Goal: Communication & Community: Ask a question

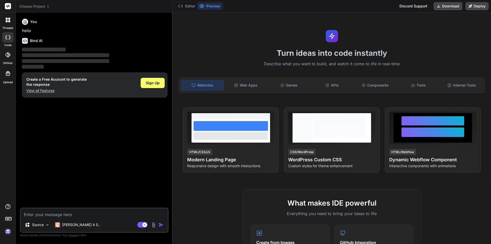
type textarea "x"
type textarea "Hi [PERSON_NAME], My azure account has blocked and it is impacting the whole te…"
type textarea "x"
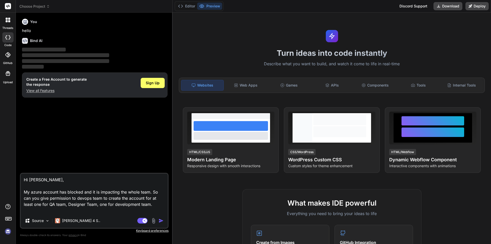
type textarea "Hi [PERSON_NAME], My azure account has blocked and it is impacting the whole te…"
type textarea "x"
type textarea "Hi [PERSON_NAME], My azure account has blocked and it is impacting the whole te…"
type textarea "x"
type textarea "Hi [PERSON_NAME], My azure account has blocked and it is impacting the whole te…"
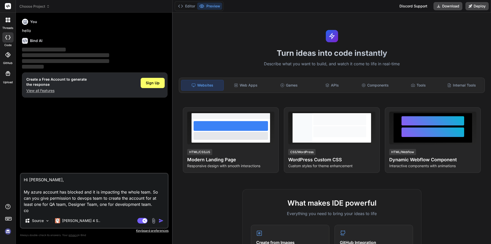
type textarea "x"
type textarea "Hi [PERSON_NAME], My azure account has blocked and it is impacting the whole te…"
type textarea "x"
type textarea "Hi [PERSON_NAME], My azure account has blocked and it is impacting the whole te…"
type textarea "x"
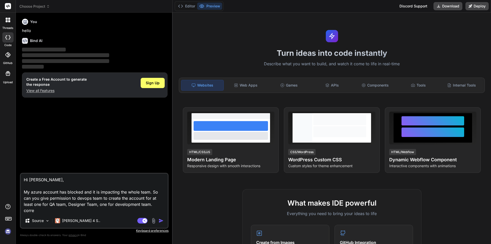
type textarea "Hi [PERSON_NAME], My azure account has blocked and it is impacting the whole te…"
type textarea "x"
type textarea "Hi [PERSON_NAME], My azure account has blocked and it is impacting the whole te…"
type textarea "x"
type textarea "Hi [PERSON_NAME], My azure account has blocked and it is impacting the whole te…"
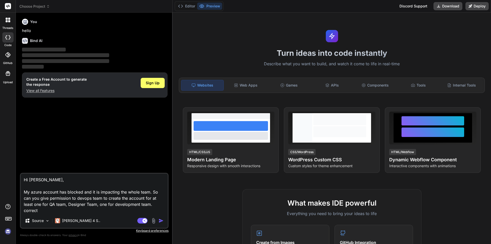
type textarea "x"
type textarea "Hi [PERSON_NAME], My azure account has blocked and it is impacting the whole te…"
type textarea "x"
type textarea "Hi [PERSON_NAME], My azure account has blocked and it is impacting the whole te…"
type textarea "x"
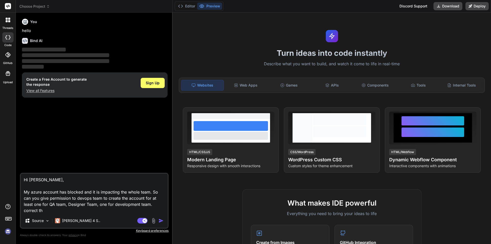
type textarea "Hi [PERSON_NAME], My azure account has blocked and it is impacting the whole te…"
type textarea "x"
type textarea "Hi [PERSON_NAME], My azure account has blocked and it is impacting the whole te…"
type textarea "x"
type textarea "Hi [PERSON_NAME], My azure account has blocked and it is impacting the whole te…"
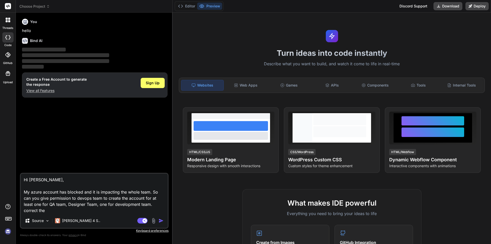
type textarea "x"
type textarea "Hi [PERSON_NAME], My azure account has blocked and it is impacting the whole te…"
type textarea "x"
type textarea "Hi [PERSON_NAME], My azure account has blocked and it is impacting the whole te…"
type textarea "x"
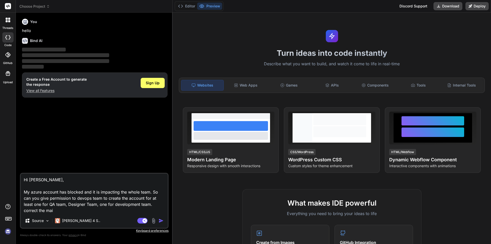
type textarea "Hi [PERSON_NAME], My azure account has blocked and it is impacting the whole te…"
type textarea "x"
type textarea "Hi [PERSON_NAME], My azure account has blocked and it is impacting the whole te…"
click at [161, 219] on img "button" at bounding box center [161, 220] width 5 height 5
click at [161, 220] on img "button" at bounding box center [161, 220] width 5 height 5
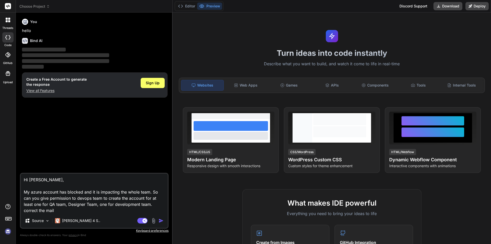
click at [70, 206] on textarea "Hi [PERSON_NAME], My azure account has blocked and it is impacting the whole te…" at bounding box center [94, 193] width 147 height 40
click at [69, 209] on textarea "Hi [PERSON_NAME], My azure account has blocked and it is impacting the whole te…" at bounding box center [94, 193] width 147 height 40
click at [150, 81] on span "Sign Up" at bounding box center [153, 82] width 14 height 5
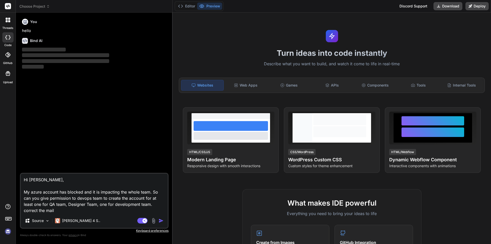
click at [160, 221] on img "button" at bounding box center [161, 220] width 5 height 5
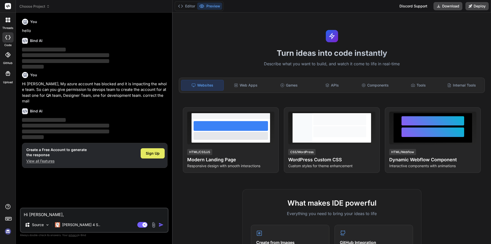
click at [152, 151] on span "Sign Up" at bounding box center [153, 153] width 14 height 5
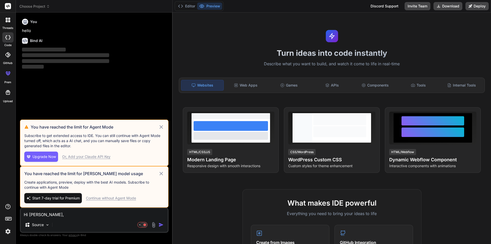
click at [161, 174] on icon at bounding box center [161, 173] width 6 height 6
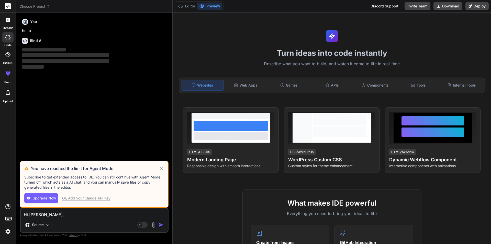
click at [162, 171] on icon at bounding box center [161, 168] width 6 height 6
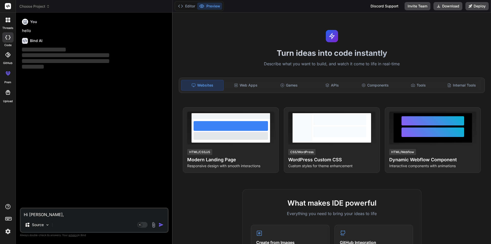
click at [55, 214] on textarea "Hi [PERSON_NAME], My azure account has blocked and it is impacting the whole te…" at bounding box center [94, 212] width 147 height 9
click at [46, 224] on img at bounding box center [47, 225] width 4 height 4
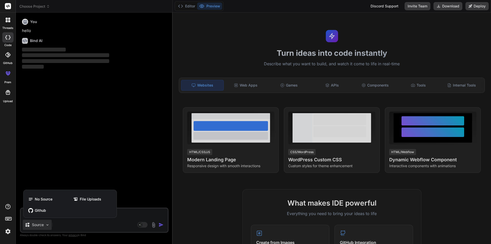
click at [89, 226] on div at bounding box center [245, 122] width 491 height 244
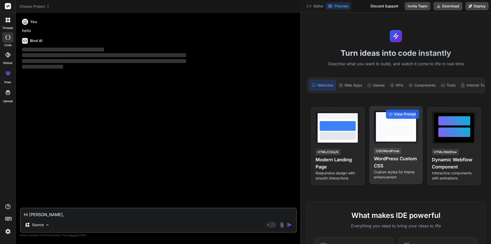
drag, startPoint x: 173, startPoint y: 138, endPoint x: 409, endPoint y: 138, distance: 235.9
click at [409, 138] on div "Choose Project Created with Pixso. Bind AI Web Search Created with Pixso. Code …" at bounding box center [253, 122] width 475 height 244
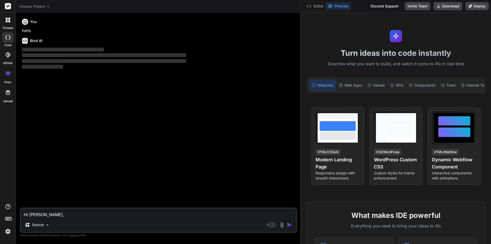
click at [48, 6] on icon at bounding box center [48, 7] width 4 height 4
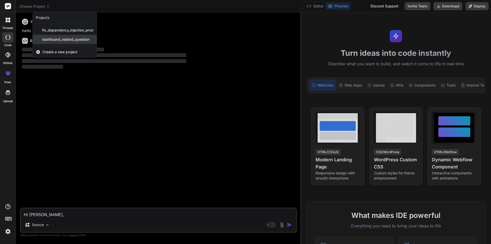
click at [62, 40] on span "dashboard_related_question" at bounding box center [65, 39] width 47 height 5
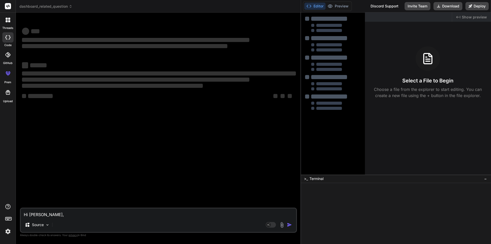
scroll to position [5, 0]
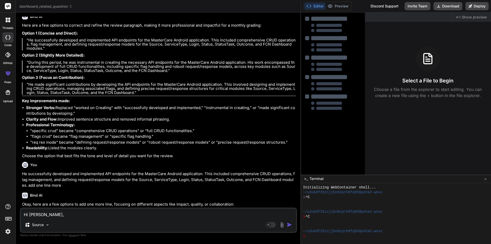
type textarea "x"
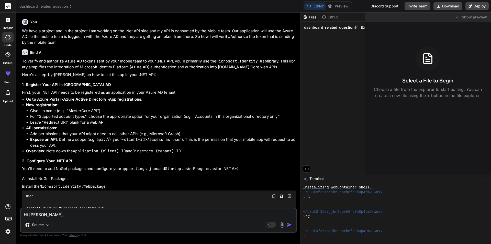
scroll to position [567, 0]
click at [37, 216] on textarea "Hi [PERSON_NAME], My azure account has blocked and it is impacting the whole te…" at bounding box center [159, 212] width 276 height 9
paste textarea "Hi [PERSON_NAME], My azure account has blocked and it is impacting the whole te…"
type textarea "Hi [PERSON_NAME], My azure account has blocked and it is impacting the whole te…"
type textarea "x"
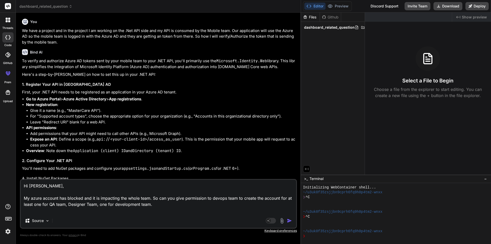
type textarea "Hi [PERSON_NAME], My azure account has blocked and it is impacting the whole te…"
type textarea "x"
type textarea "Hi [PERSON_NAME], My azure account has blocked and it is impacting the whole te…"
type textarea "x"
type textarea "Hi [PERSON_NAME], My azure account has blocked and it is impacting the whole te…"
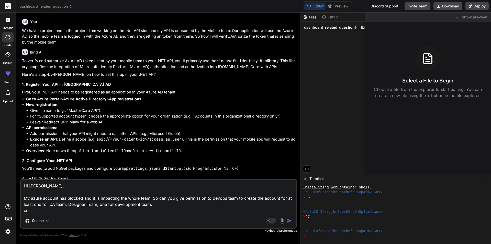
type textarea "x"
type textarea "Hi [PERSON_NAME], My azure account has blocked and it is impacting the whole te…"
type textarea "x"
type textarea "Hi [PERSON_NAME], My azure account has blocked and it is impacting the whole te…"
type textarea "x"
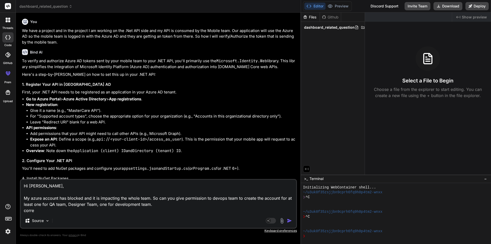
type textarea "Hi [PERSON_NAME], My azure account has blocked and it is impacting the whole te…"
type textarea "x"
type textarea "Hi [PERSON_NAME], My azure account has blocked and it is impacting the whole te…"
type textarea "x"
type textarea "Hi [PERSON_NAME], My azure account has blocked and it is impacting the whole te…"
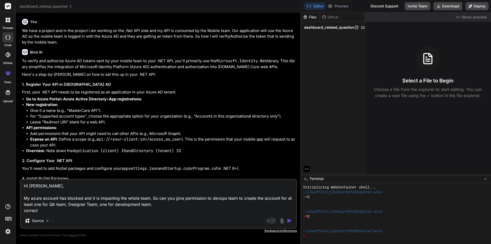
type textarea "x"
type textarea "Hi [PERSON_NAME], My azure account has blocked and it is impacting the whole te…"
type textarea "x"
type textarea "Hi [PERSON_NAME], My azure account has blocked and it is impacting the whole te…"
type textarea "x"
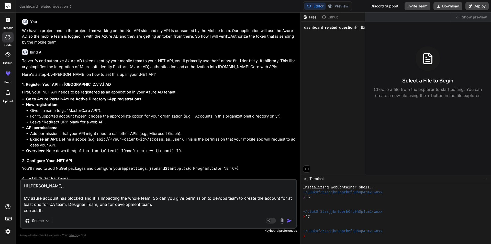
type textarea "Hi [PERSON_NAME], My azure account has blocked and it is impacting the whole te…"
type textarea "x"
type textarea "Hi [PERSON_NAME], My azure account has blocked and it is impacting the whole te…"
type textarea "x"
type textarea "Hi [PERSON_NAME], My azure account has blocked and it is impacting the whole te…"
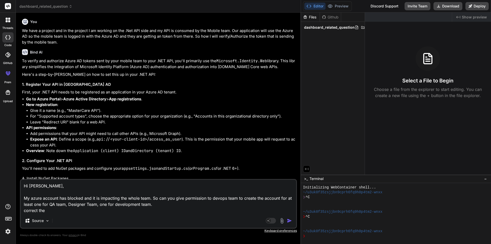
type textarea "x"
type textarea "Hi [PERSON_NAME], My azure account has blocked and it is impacting the whole te…"
type textarea "x"
type textarea "Hi [PERSON_NAME], My azure account has blocked and it is impacting the whole te…"
type textarea "x"
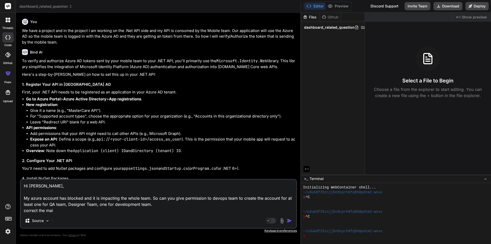
type textarea "Hi [PERSON_NAME], My azure account has blocked and it is impacting the whole te…"
type textarea "x"
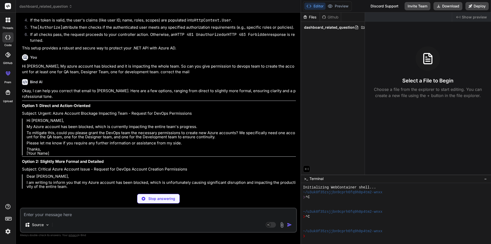
scroll to position [2089, 0]
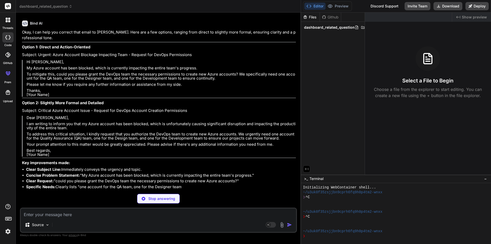
type textarea "x"
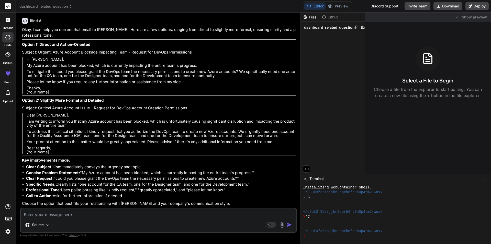
scroll to position [2073, 0]
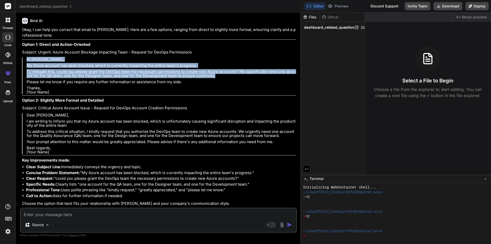
drag, startPoint x: 216, startPoint y: 152, endPoint x: 28, endPoint y: 138, distance: 189.3
click at [28, 94] on blockquote "Hi [PERSON_NAME], My Azure account has been blocked, which is currently impacti…" at bounding box center [159, 75] width 274 height 37
copy blockquote "Hi [PERSON_NAME], My Azure account has been blocked, which is currently impacti…"
click at [74, 78] on p "To mitigate this, could you please grant the DevOps team the necessary permissi…" at bounding box center [161, 74] width 269 height 8
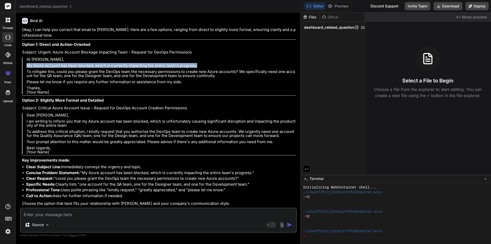
drag, startPoint x: 26, startPoint y: 141, endPoint x: 213, endPoint y: 143, distance: 187.3
click at [213, 94] on blockquote "Hi [PERSON_NAME], My Azure account has been blocked, which is currently impacti…" at bounding box center [159, 75] width 274 height 37
copy p "My Azure account has been blocked, which is currently impacting the entire team…"
click at [54, 78] on p "To mitigate this, could you please grant the DevOps team the necessary permissi…" at bounding box center [161, 74] width 269 height 8
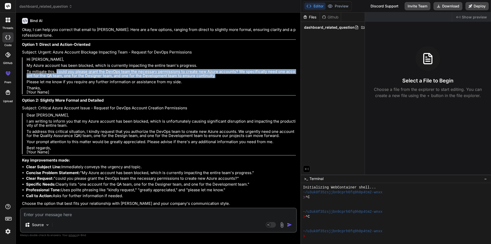
drag, startPoint x: 56, startPoint y: 149, endPoint x: 227, endPoint y: 153, distance: 170.4
click at [227, 78] on p "To mitigate this, could you please grant the DevOps team the necessary permissi…" at bounding box center [161, 74] width 269 height 8
copy p "could you please grant the DevOps team the necessary permissions to create new …"
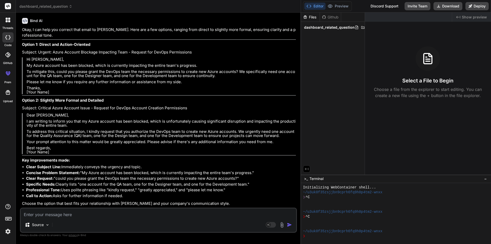
click at [37, 213] on textarea at bounding box center [159, 212] width 276 height 9
paste textarea "Hi [PERSON_NAME], My Azure account has been blocked, which is currently impacti…"
type textarea "Hi [PERSON_NAME], My Azure account has been blocked, which is currently impacti…"
type textarea "x"
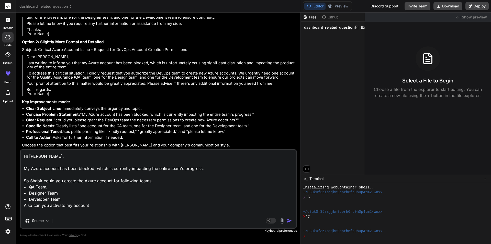
type textarea "Hi [PERSON_NAME], My Azure account has been blocked, which is currently impacti…"
type textarea "x"
type textarea "Hi [PERSON_NAME], My Azure account has been blocked, which is currently impacti…"
type textarea "x"
type textarea "Hi [PERSON_NAME], My Azure account has been blocked, which is currently impacti…"
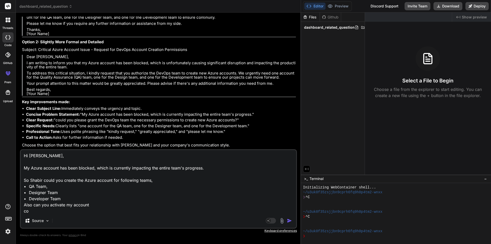
type textarea "x"
type textarea "Hi [PERSON_NAME], My Azure account has been blocked, which is currently impacti…"
type textarea "x"
type textarea "Hi [PERSON_NAME], My Azure account has been blocked, which is currently impacti…"
type textarea "x"
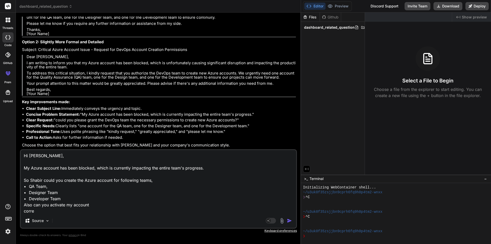
type textarea "Hi [PERSON_NAME], My Azure account has been blocked, which is currently impacti…"
type textarea "x"
type textarea "Hi [PERSON_NAME], My Azure account has been blocked, which is currently impacti…"
type textarea "x"
type textarea "Hi [PERSON_NAME], My Azure account has been blocked, which is currently impacti…"
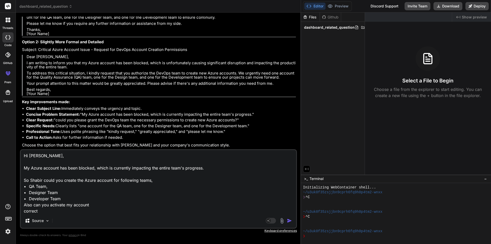
type textarea "x"
type textarea "Hi [PERSON_NAME], My Azure account has been blocked, which is currently impacti…"
type textarea "x"
type textarea "Hi [PERSON_NAME], My Azure account has been blocked, which is currently impacti…"
type textarea "x"
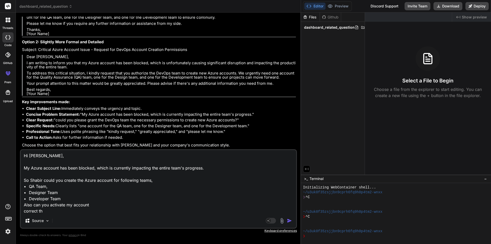
type textarea "Hi [PERSON_NAME], My Azure account has been blocked, which is currently impacti…"
type textarea "x"
type textarea "Hi [PERSON_NAME], My Azure account has been blocked, which is currently impacti…"
type textarea "x"
type textarea "Hi [PERSON_NAME], My Azure account has been blocked, which is currently impacti…"
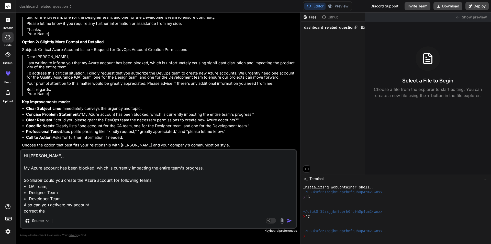
type textarea "x"
type textarea "Hi [PERSON_NAME], My Azure account has been blocked, which is currently impacti…"
type textarea "x"
type textarea "Hi [PERSON_NAME], My Azure account has been blocked, which is currently impacti…"
type textarea "x"
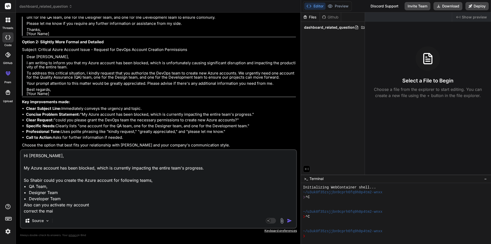
type textarea "Hi [PERSON_NAME], My Azure account has been blocked, which is currently impacti…"
type textarea "x"
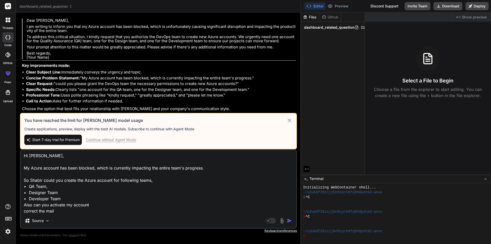
type textarea "Hi [PERSON_NAME], My Azure account has been blocked, which is currently impacti…"
click at [103, 141] on div "Continue without Agent Mode" at bounding box center [111, 139] width 50 height 5
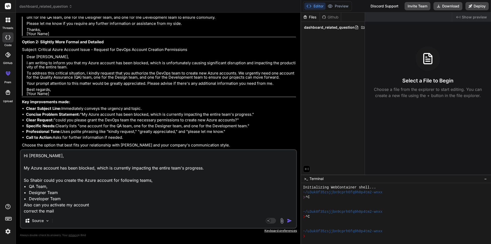
click at [84, 207] on textarea "Hi [PERSON_NAME], My Azure account has been blocked, which is currently impacti…" at bounding box center [159, 181] width 276 height 63
click at [78, 210] on textarea "Hi [PERSON_NAME], My Azure account has been blocked, which is currently impacti…" at bounding box center [159, 181] width 276 height 63
type textarea "x"
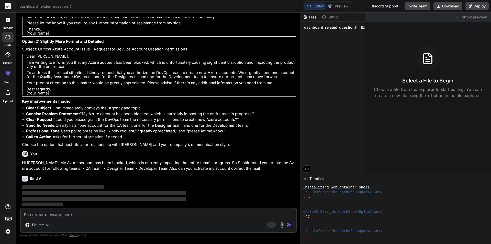
scroll to position [2209, 0]
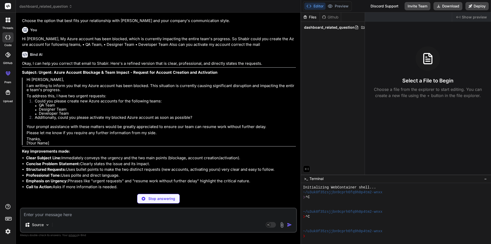
type textarea "x"
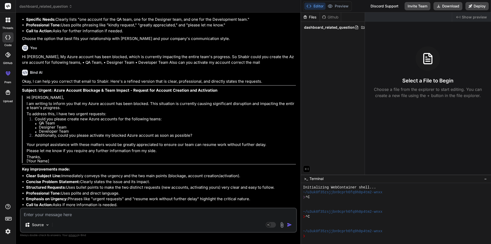
scroll to position [2315, 0]
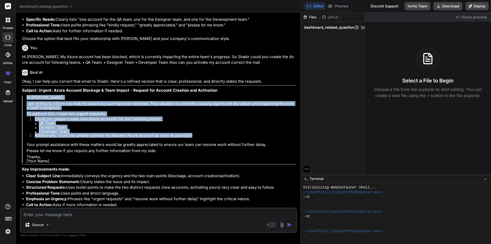
drag, startPoint x: 197, startPoint y: 133, endPoint x: 21, endPoint y: 97, distance: 179.7
click at [21, 97] on div "You Hi [PERSON_NAME], This error is occurred on behalf of the IT team. It is re…" at bounding box center [159, 112] width 276 height 191
copy blockquote "Hi [PERSON_NAME], I am writing to inform you that my Azure account has been blo…"
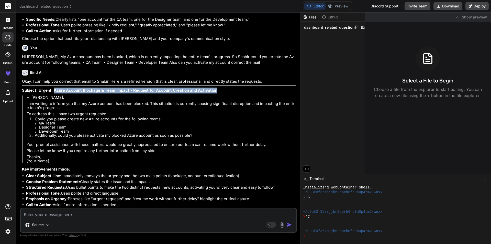
drag, startPoint x: 53, startPoint y: 91, endPoint x: 221, endPoint y: 91, distance: 167.6
click at [221, 91] on p "Subject: Urgent: Azure Account Blockage & Team Impact - Request for Account Cre…" at bounding box center [159, 90] width 274 height 6
copy strong "Azure Account Blockage & Team Impact - Request for Account Creation and Activat…"
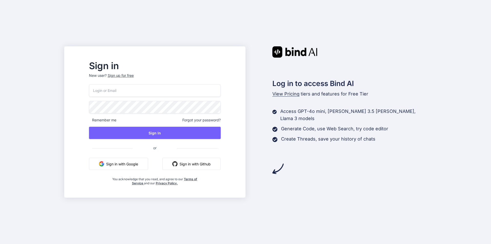
click at [175, 93] on input "email" at bounding box center [155, 90] width 132 height 13
type input "ruturaj@yopmail.com"
click at [161, 139] on div "ruturaj@yopmail.com Remember me Forgot your password? Sign In or Sign in with G…" at bounding box center [155, 134] width 132 height 101
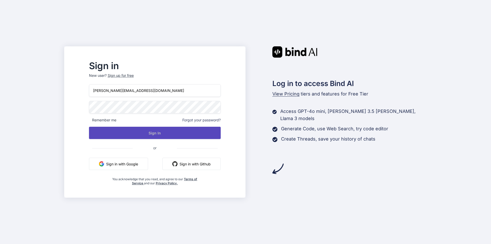
click at [163, 137] on button "Sign In" at bounding box center [155, 133] width 132 height 12
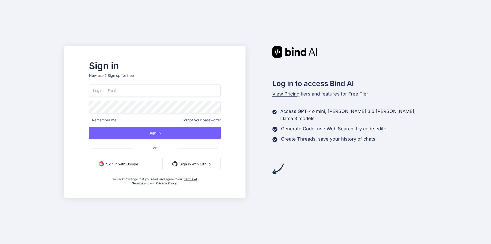
click at [172, 92] on input "email" at bounding box center [155, 90] width 132 height 13
type input "ruturaj@yopmail.com"
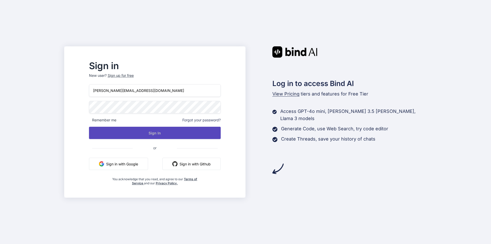
click at [160, 135] on button "Sign In" at bounding box center [155, 133] width 132 height 12
